Goal: Task Accomplishment & Management: Manage account settings

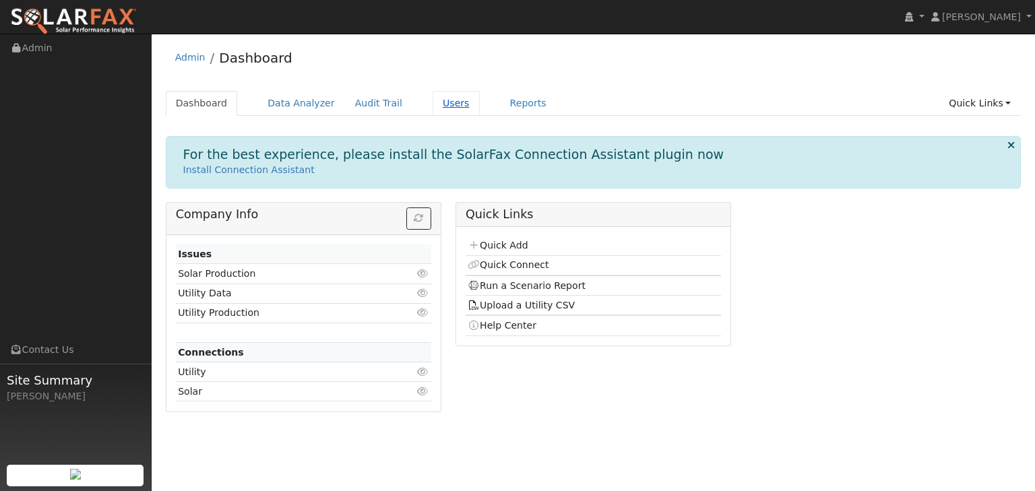
click at [432, 102] on link "Users" at bounding box center [455, 103] width 47 height 25
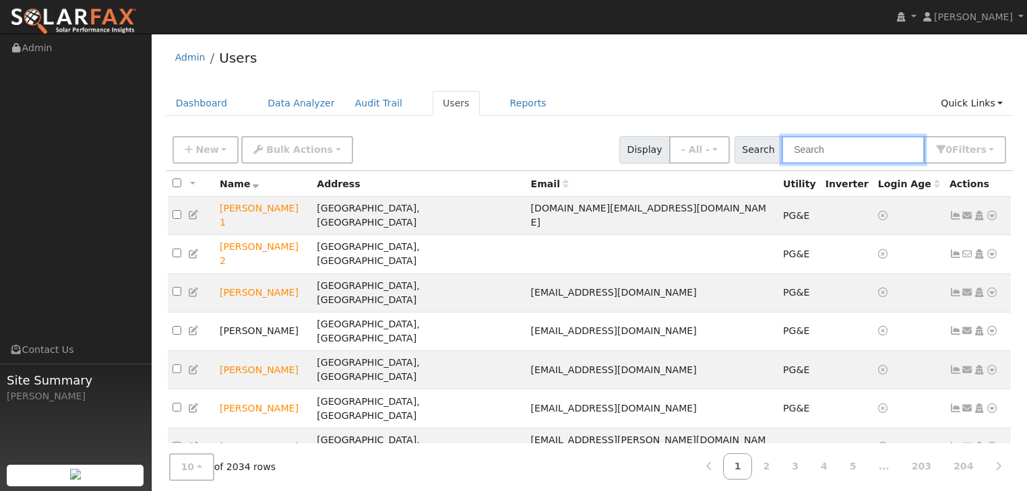
click at [822, 154] on input "text" at bounding box center [852, 150] width 143 height 28
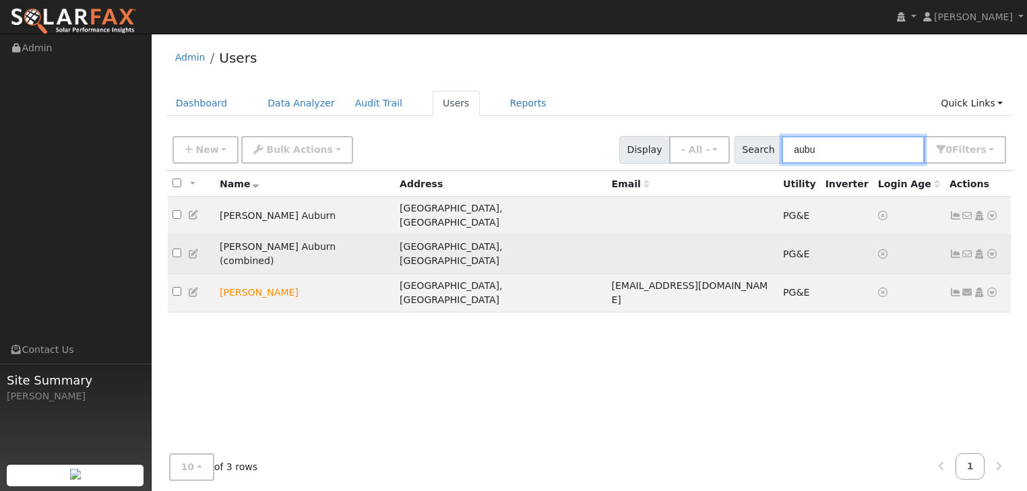
type input "aubu"
click at [276, 238] on td "DuPratt Ford Auburn (combined)" at bounding box center [305, 254] width 180 height 38
